Goal: Find specific page/section: Find specific page/section

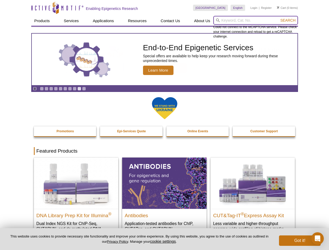
click at [256, 20] on input "search" at bounding box center [256, 20] width 85 height 9
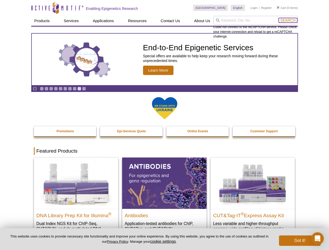
click at [288, 20] on span "Search" at bounding box center [288, 20] width 15 height 4
click at [35, 89] on icon "Pause" at bounding box center [34, 88] width 3 height 3
click at [42, 89] on link "Go to slide 1" at bounding box center [42, 89] width 4 height 4
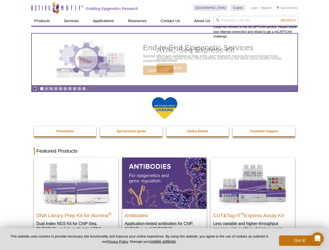
click at [46, 89] on link "Go to slide 2" at bounding box center [47, 89] width 4 height 4
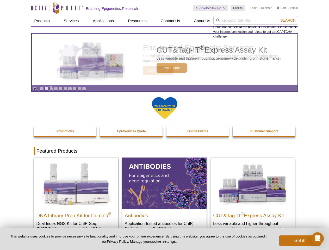
click at [51, 89] on link "Go to slide 3" at bounding box center [51, 89] width 4 height 4
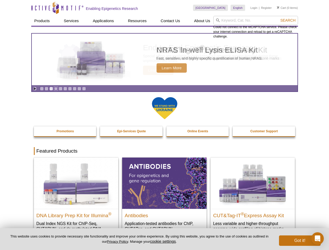
click at [56, 89] on link "Go to slide 4" at bounding box center [56, 89] width 4 height 4
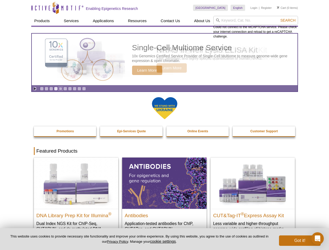
click at [60, 89] on link "Go to slide 5" at bounding box center [61, 89] width 4 height 4
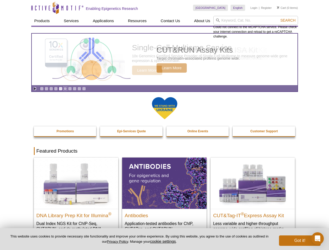
click at [65, 89] on link "Go to slide 6" at bounding box center [65, 89] width 4 height 4
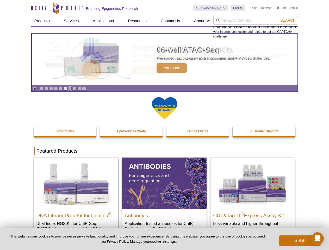
click at [70, 89] on link "Go to slide 7" at bounding box center [70, 89] width 4 height 4
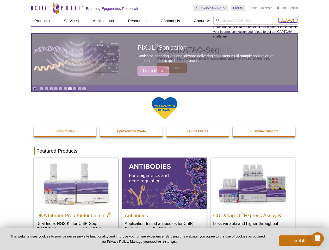
click at [288, 20] on span "Search" at bounding box center [288, 20] width 15 height 4
